Goal: Transaction & Acquisition: Subscribe to service/newsletter

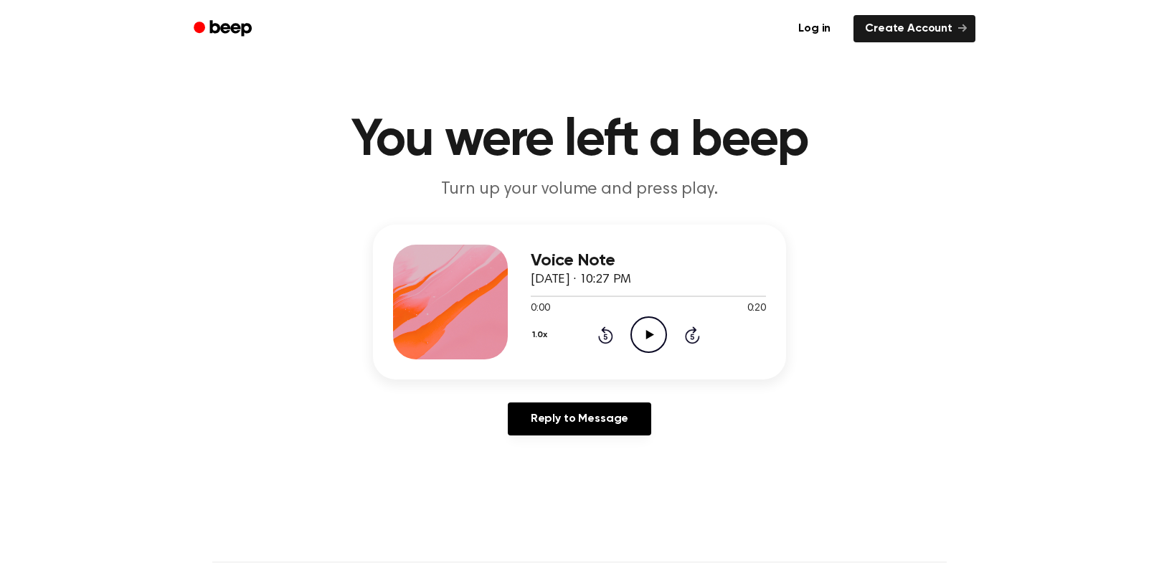
click at [632, 341] on circle at bounding box center [648, 334] width 35 height 35
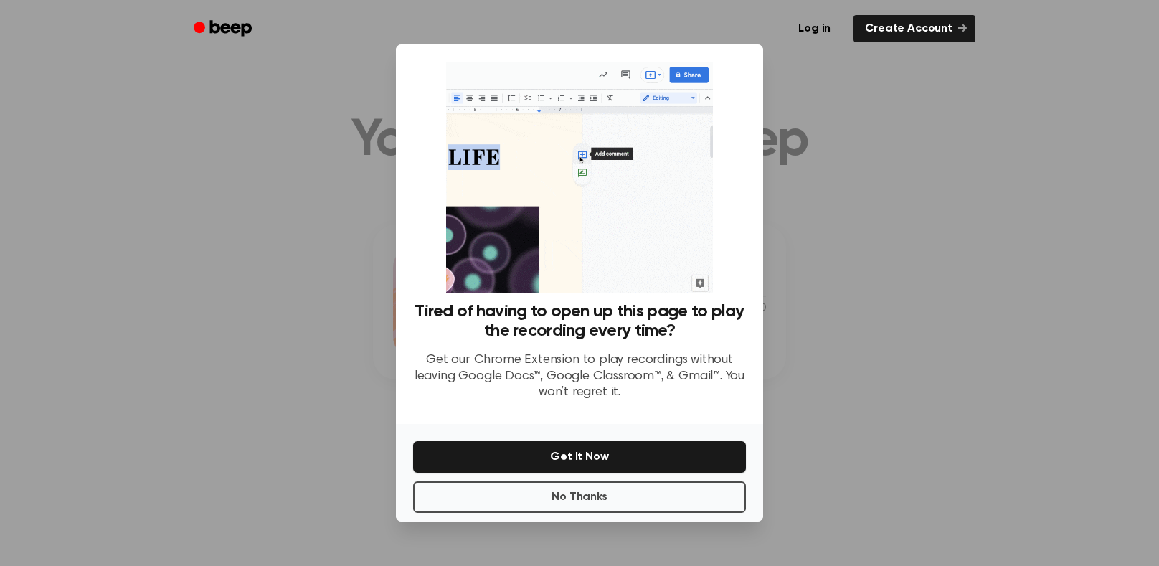
click at [817, 271] on div at bounding box center [579, 283] width 1159 height 566
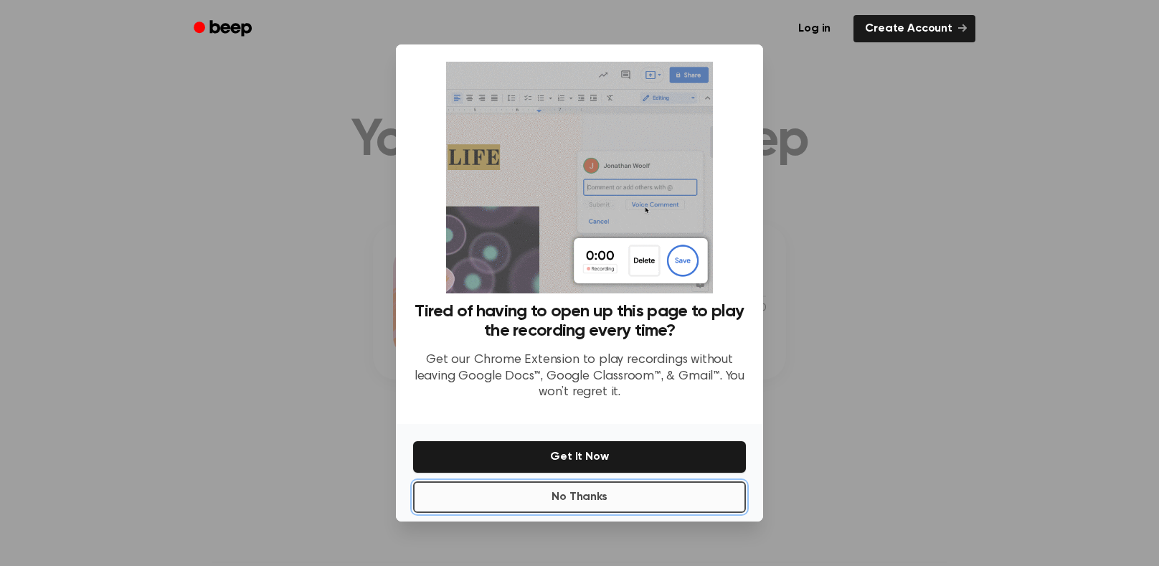
click at [742, 497] on button "No Thanks" at bounding box center [579, 497] width 333 height 32
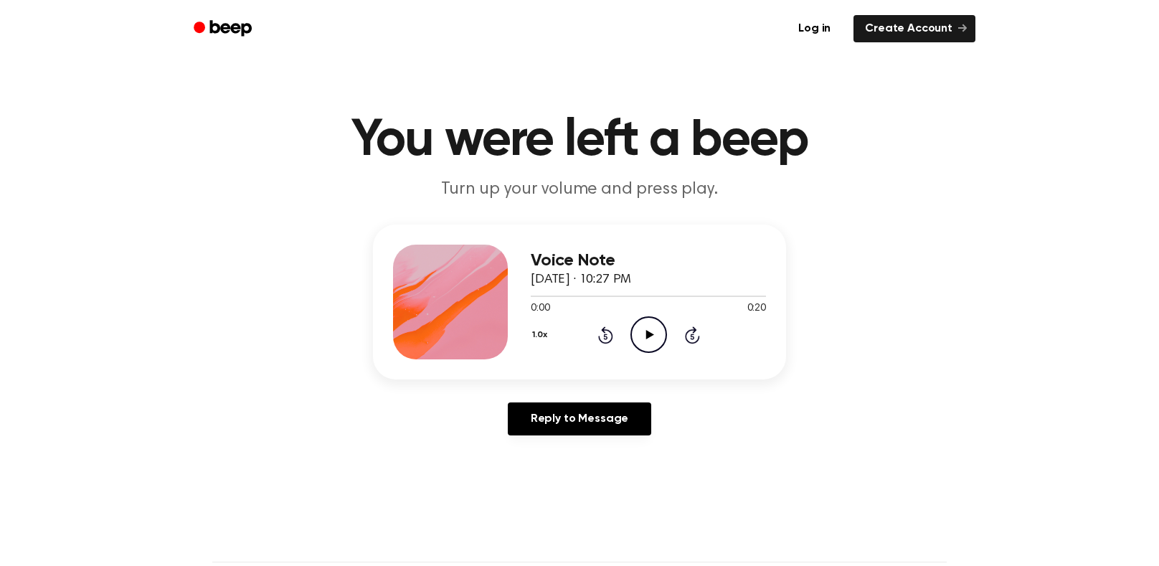
click at [657, 333] on icon "Play Audio" at bounding box center [649, 334] width 37 height 37
click at [654, 343] on icon "Pause Audio" at bounding box center [649, 334] width 37 height 37
click at [907, 32] on link "Create Account" at bounding box center [915, 28] width 122 height 27
click at [645, 326] on icon "Play Audio" at bounding box center [649, 334] width 37 height 37
click at [644, 331] on icon "Pause Audio" at bounding box center [649, 334] width 37 height 37
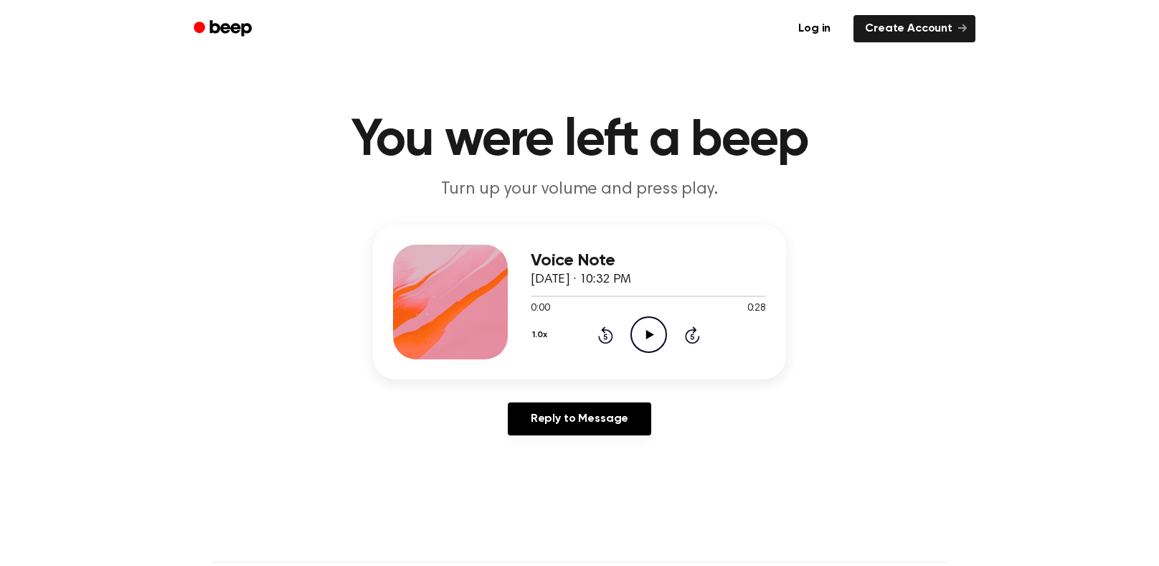
click at [651, 340] on icon "Play Audio" at bounding box center [649, 334] width 37 height 37
click at [660, 327] on icon "Play Audio" at bounding box center [649, 334] width 37 height 37
